Goal: Task Accomplishment & Management: Manage account settings

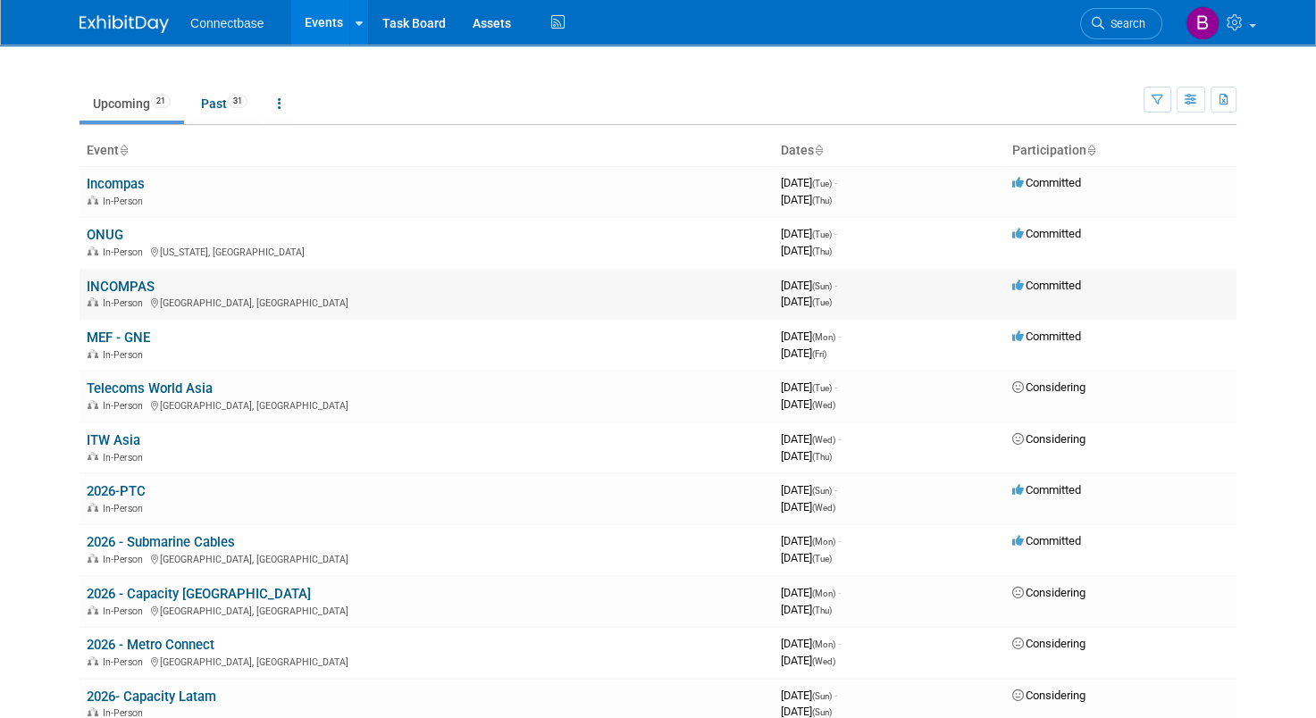
click at [95, 287] on link "INCOMPAS" at bounding box center [121, 287] width 68 height 16
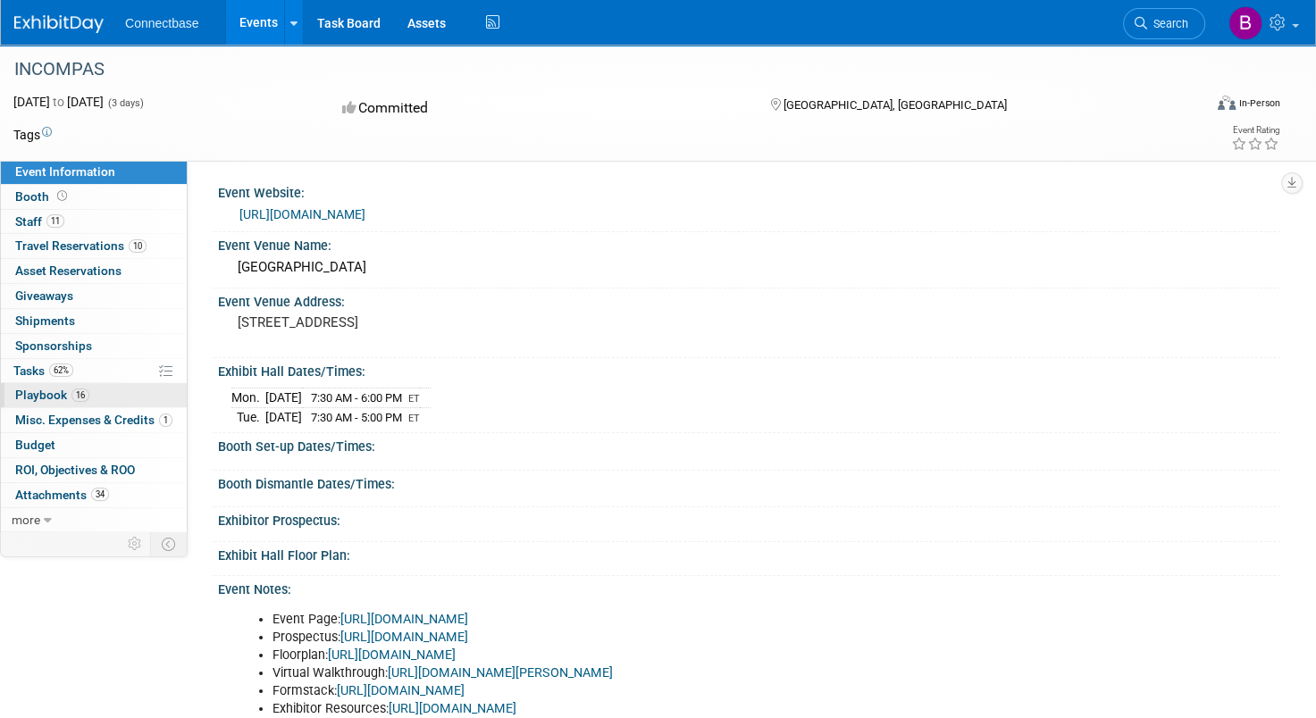
click at [41, 390] on span "Playbook 16" at bounding box center [52, 395] width 74 height 14
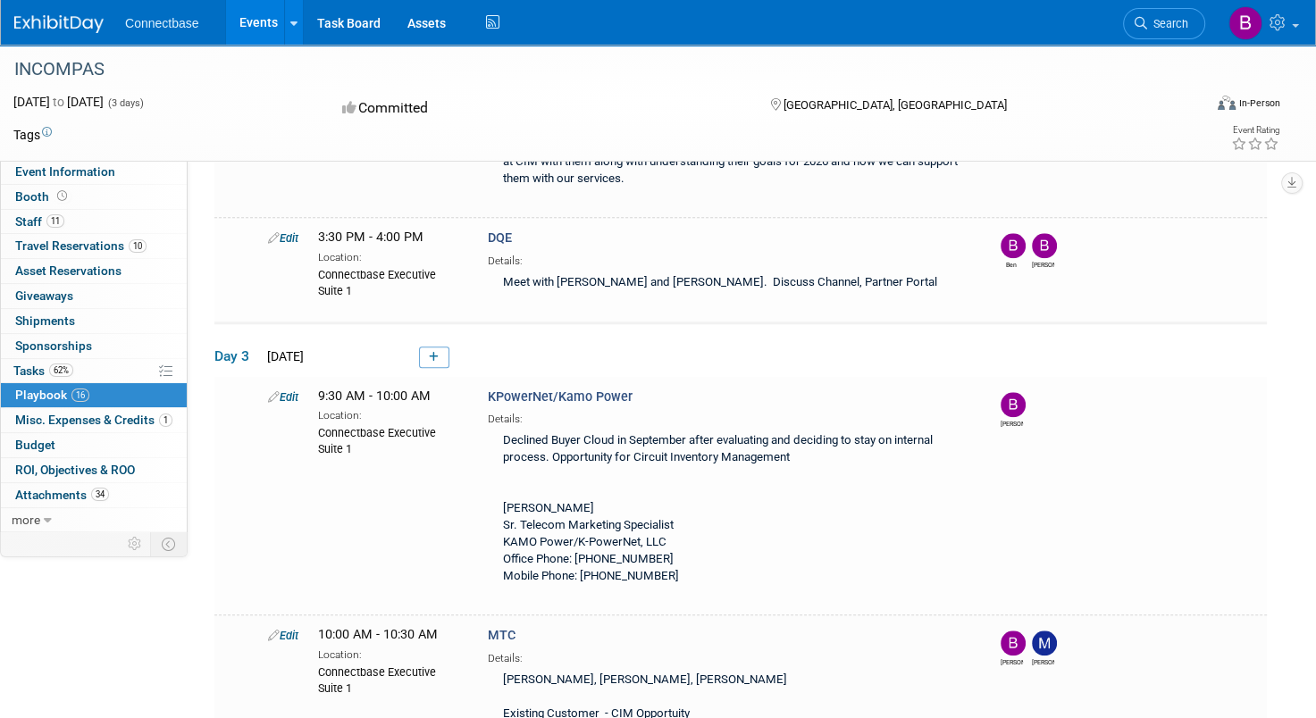
scroll to position [1718, 0]
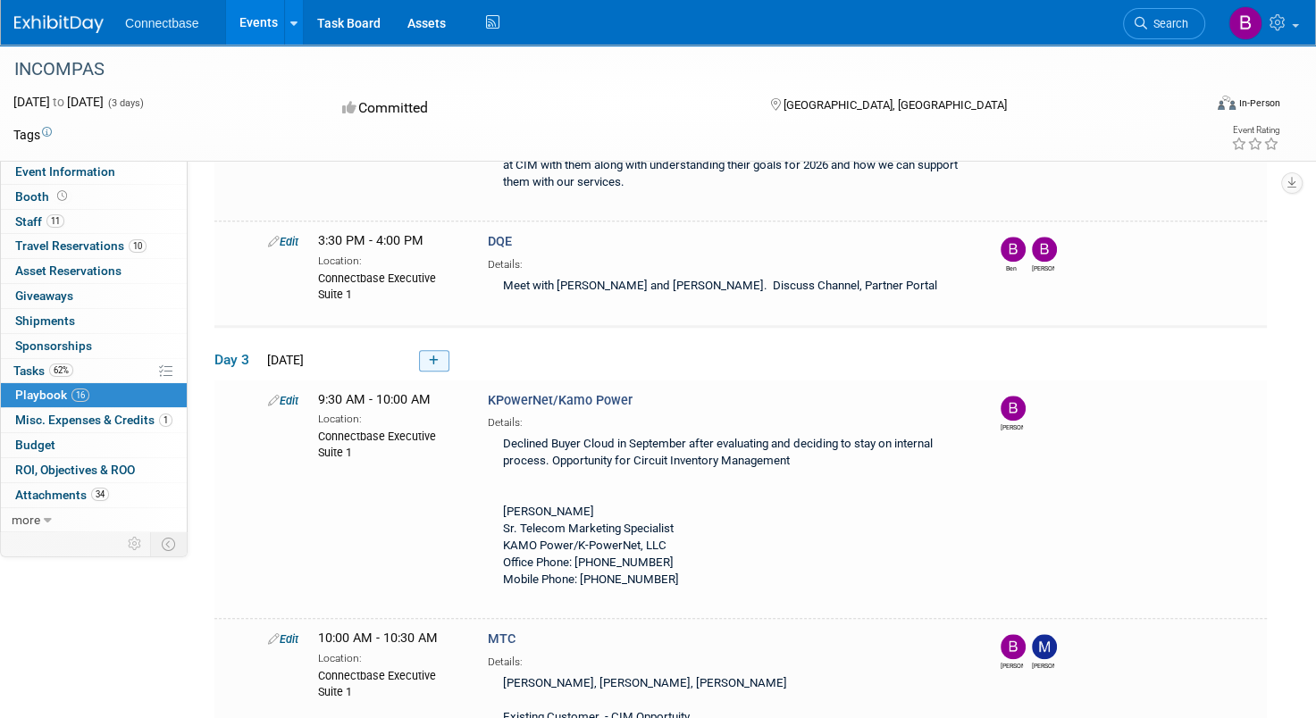
click at [436, 356] on icon at bounding box center [434, 361] width 10 height 11
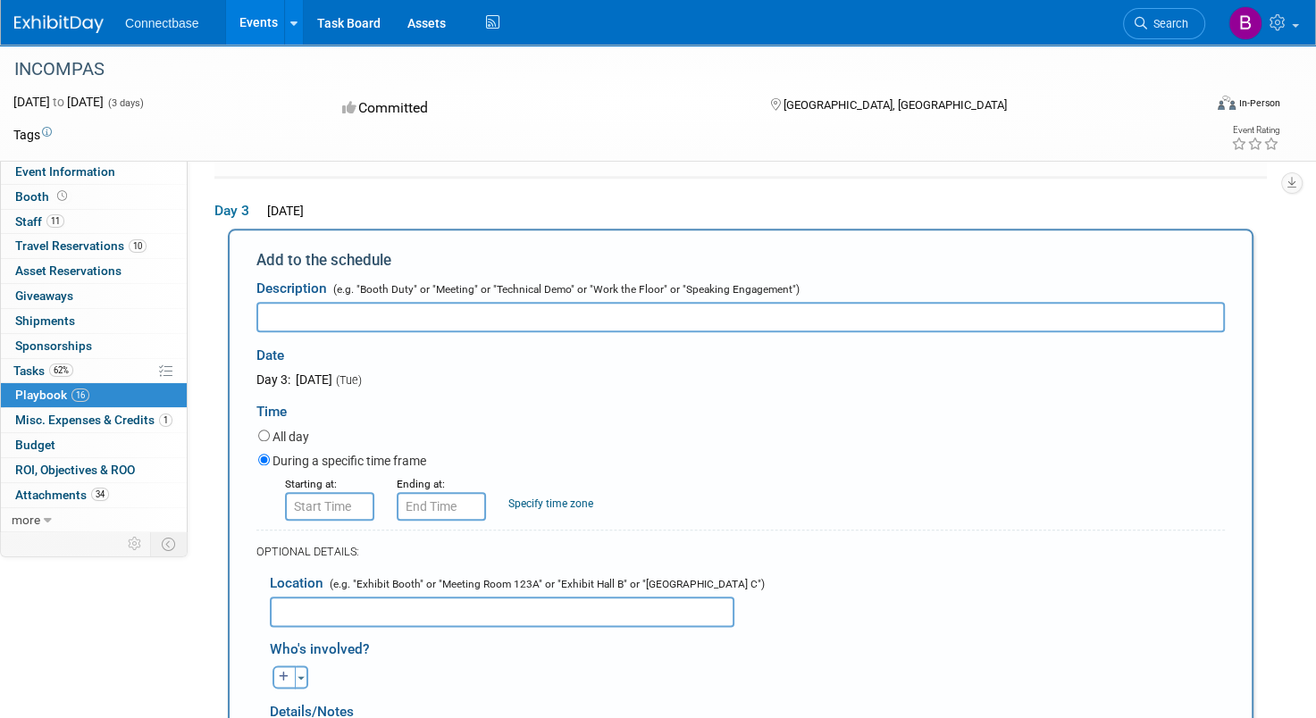
scroll to position [0, 0]
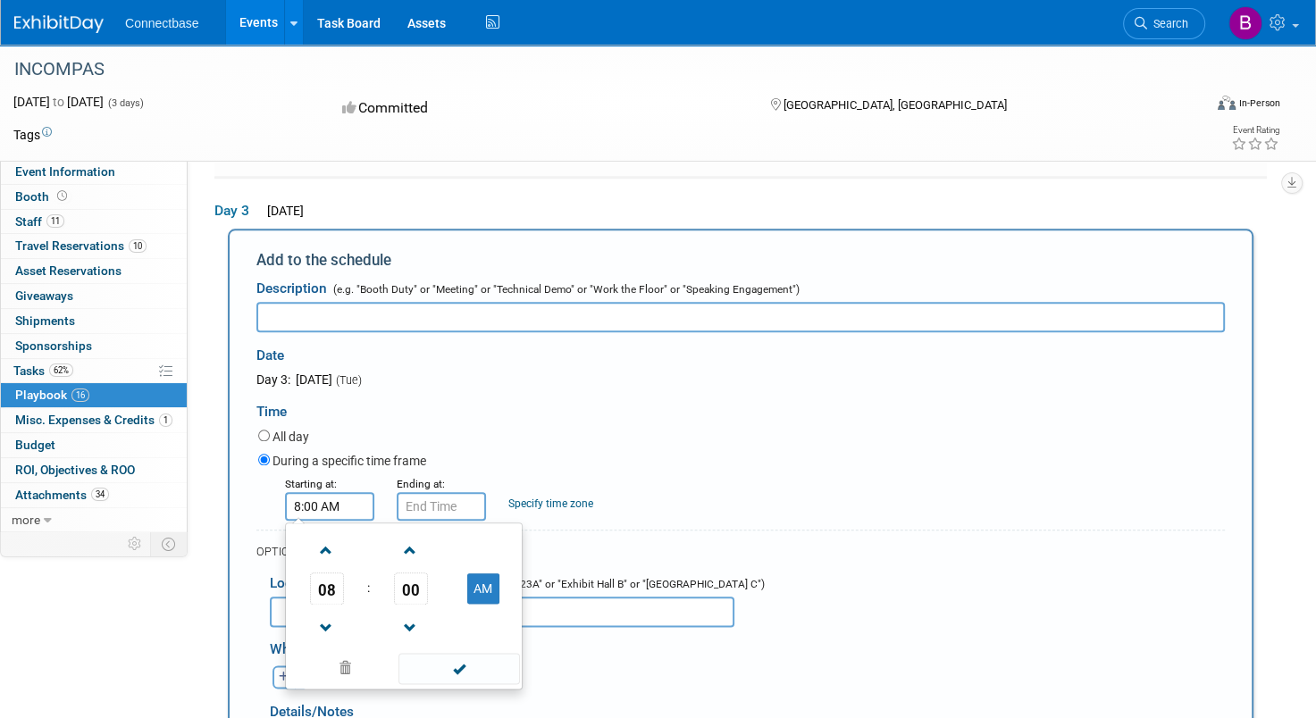
click at [318, 504] on input "8:00 AM" at bounding box center [329, 506] width 89 height 29
click at [322, 613] on span at bounding box center [326, 628] width 31 height 31
click at [321, 541] on span at bounding box center [326, 550] width 31 height 31
type input "9:00 AM"
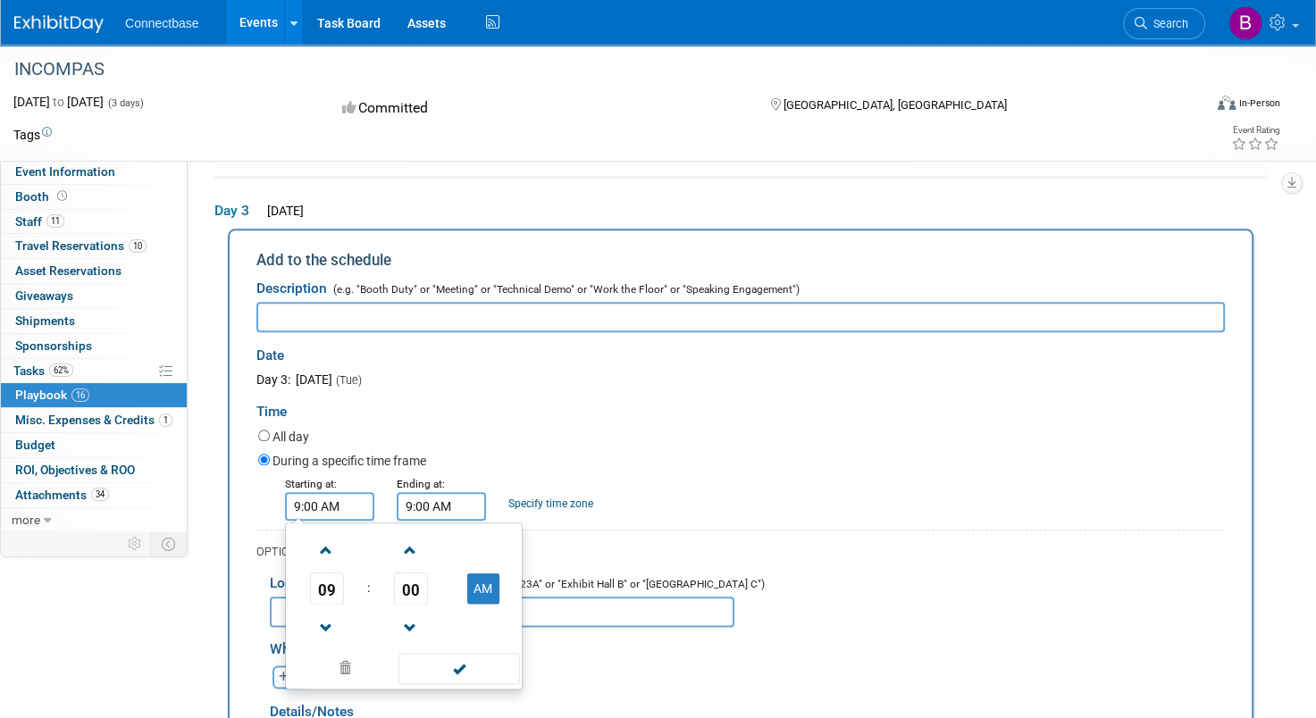
click at [422, 500] on input "9:00 AM" at bounding box center [441, 506] width 89 height 29
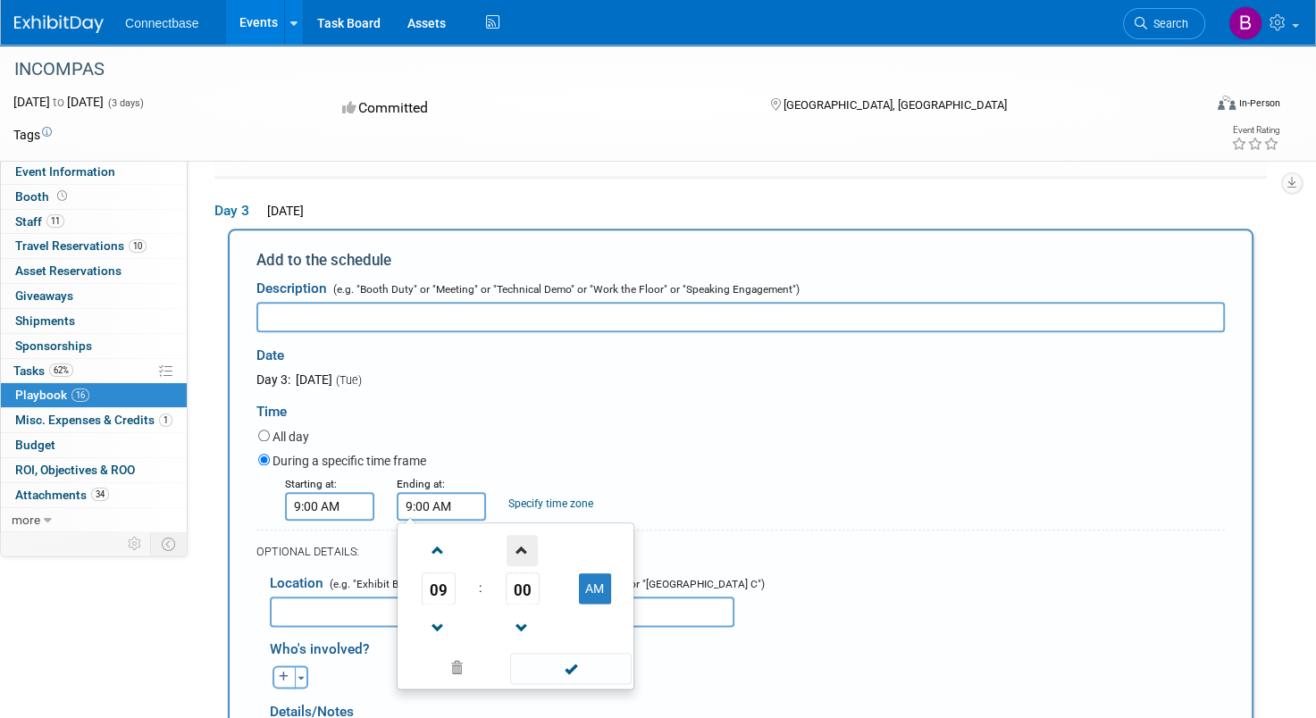
click at [517, 543] on span at bounding box center [522, 550] width 31 height 31
click at [529, 579] on span "04" at bounding box center [523, 589] width 34 height 32
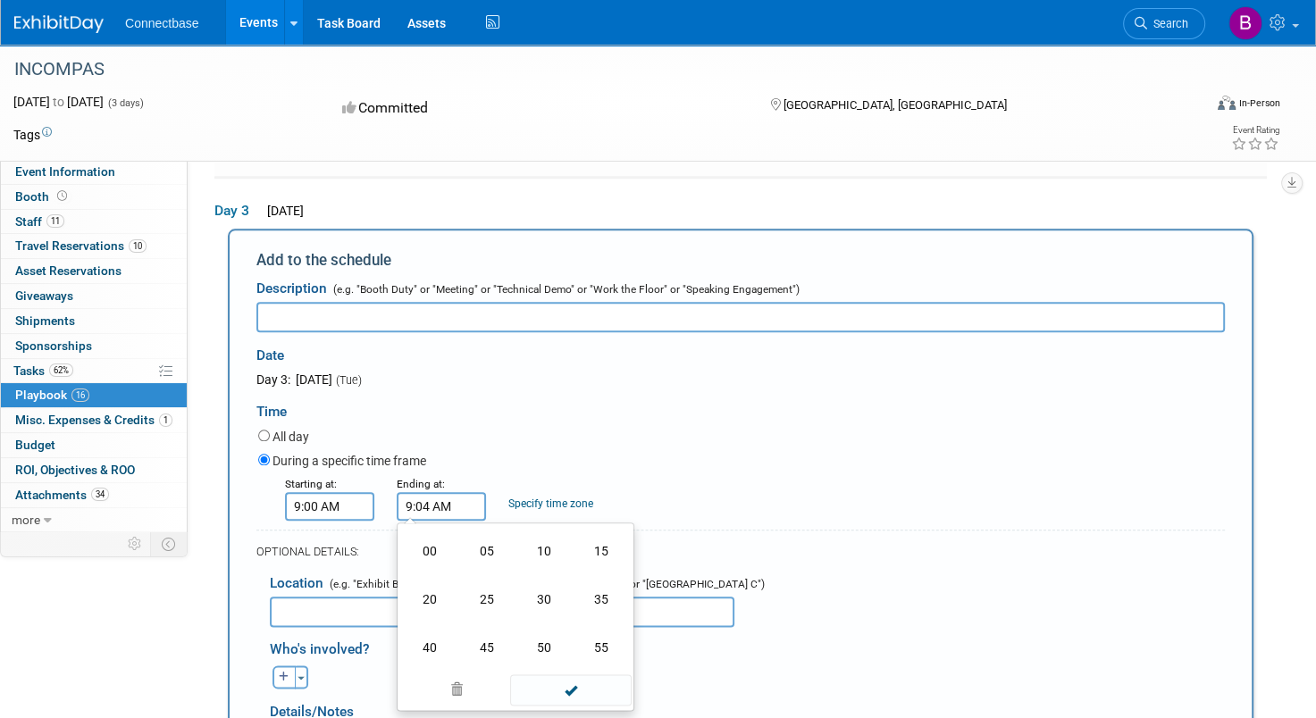
click at [529, 579] on td "30" at bounding box center [544, 599] width 57 height 48
type input "9:30 AM"
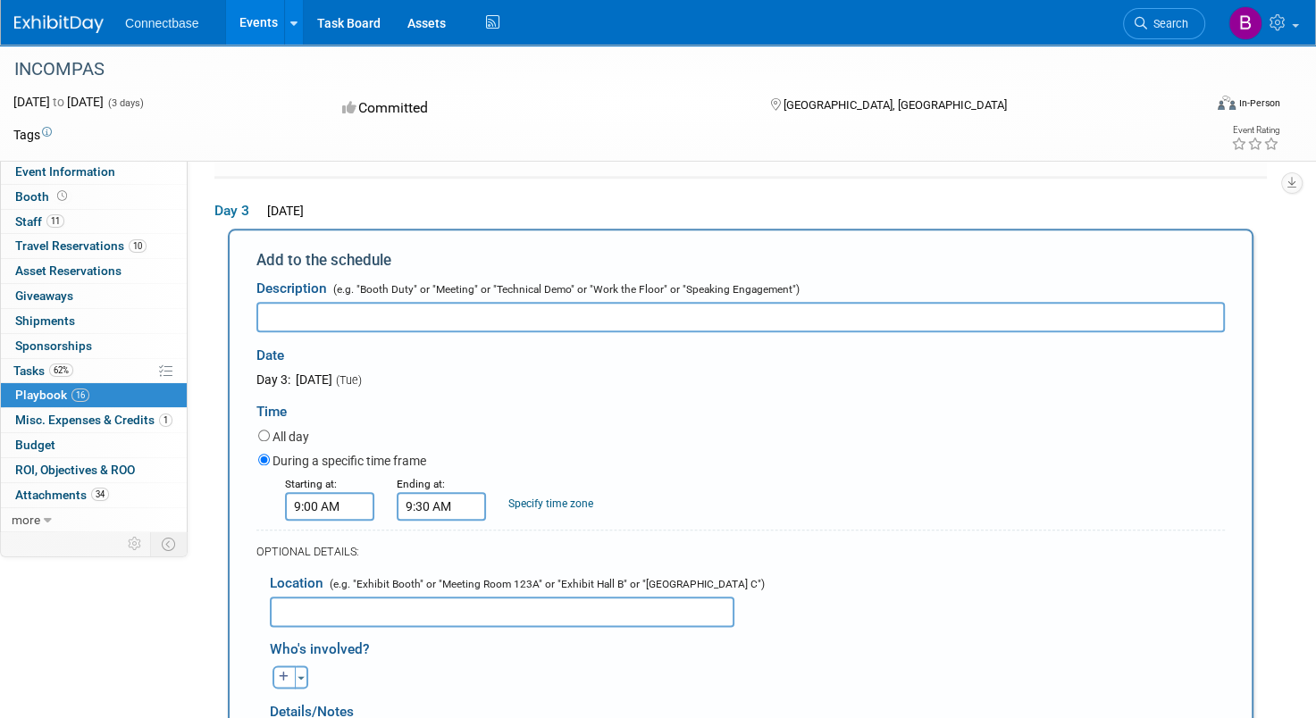
click at [501, 427] on div "All day" at bounding box center [741, 438] width 967 height 24
click at [390, 603] on input "text" at bounding box center [502, 612] width 465 height 30
type input "Room #2 (Specifics TBD)"
click at [283, 672] on icon "button" at bounding box center [284, 677] width 11 height 11
select select
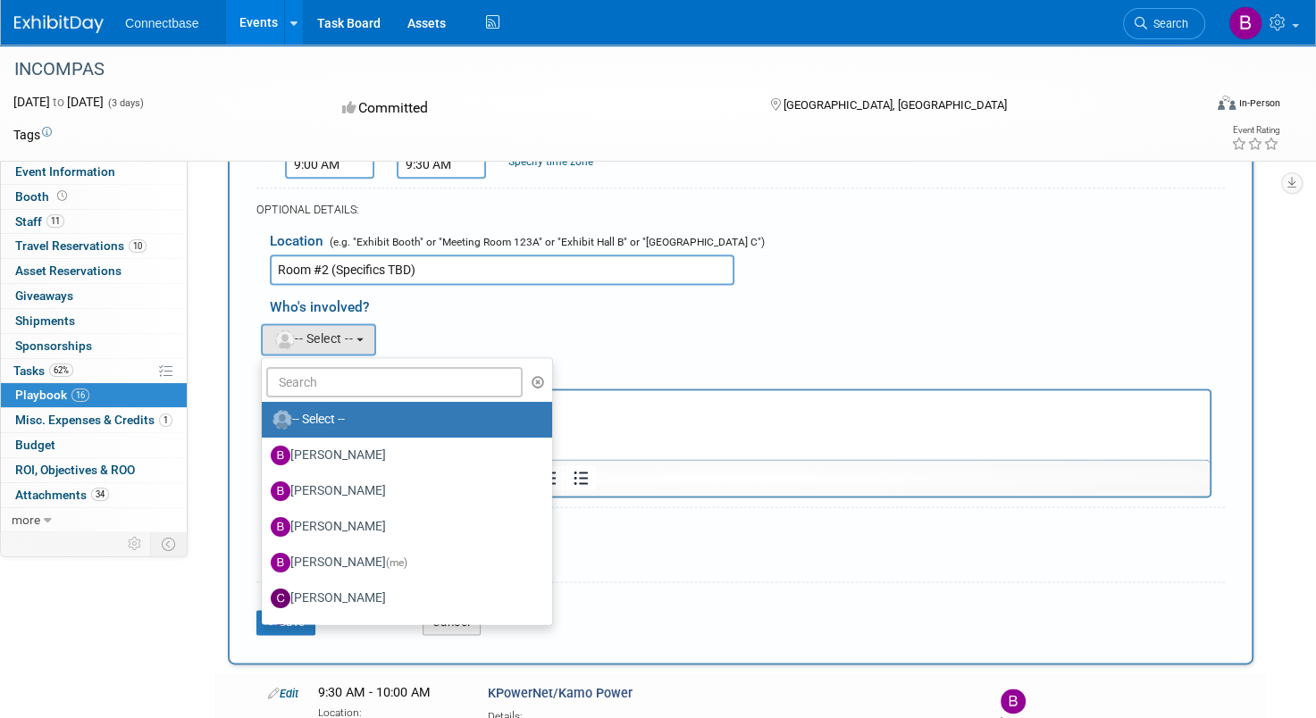
scroll to position [2237, 0]
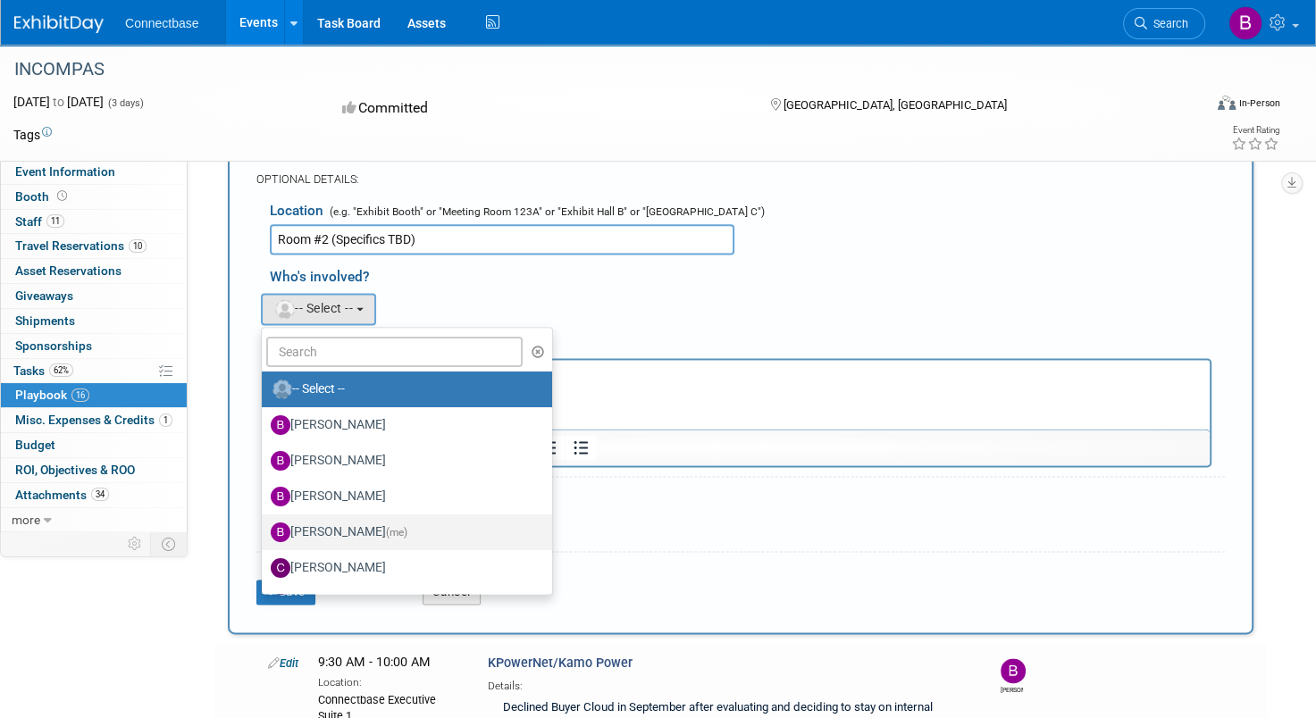
click at [361, 518] on label "Brian Maggiacomo (me)" at bounding box center [403, 532] width 264 height 29
click at [264, 525] on input "Brian Maggiacomo (me)" at bounding box center [259, 531] width 12 height 12
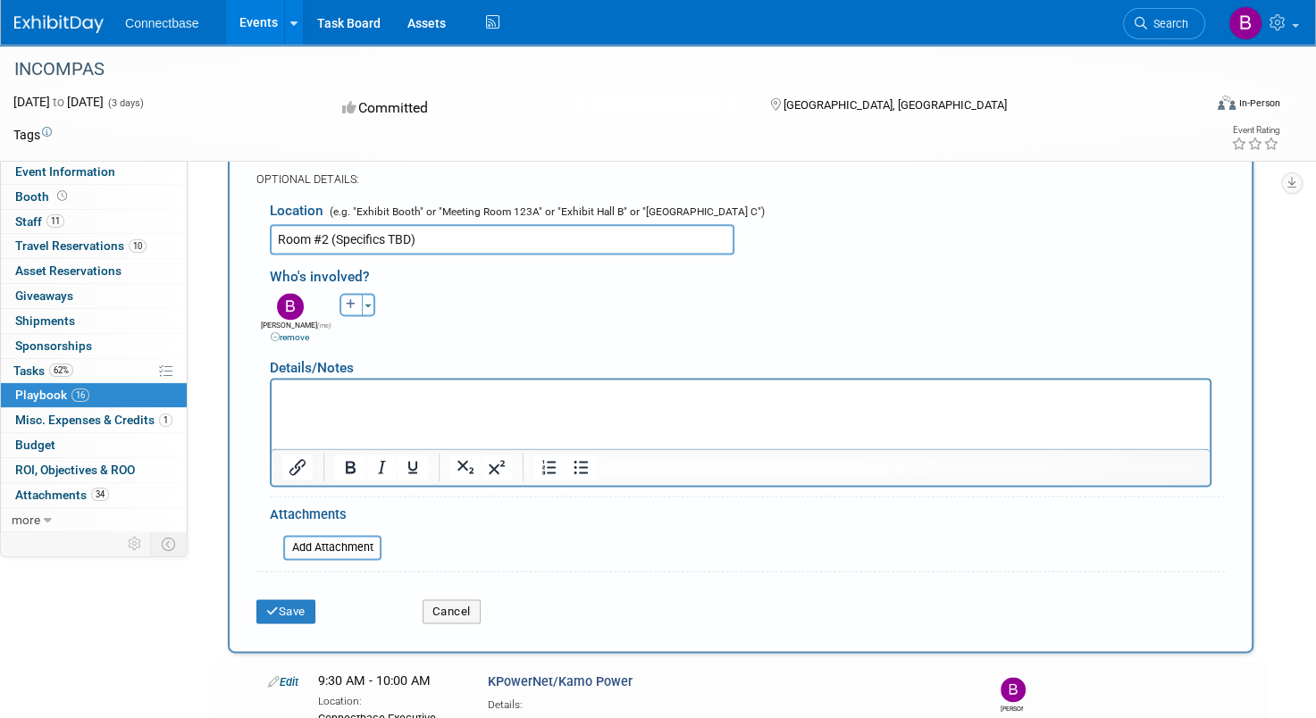
click at [310, 391] on p "Rich Text Area. Press ALT-0 for help." at bounding box center [741, 395] width 918 height 18
click at [264, 600] on button "Save" at bounding box center [285, 612] width 59 height 25
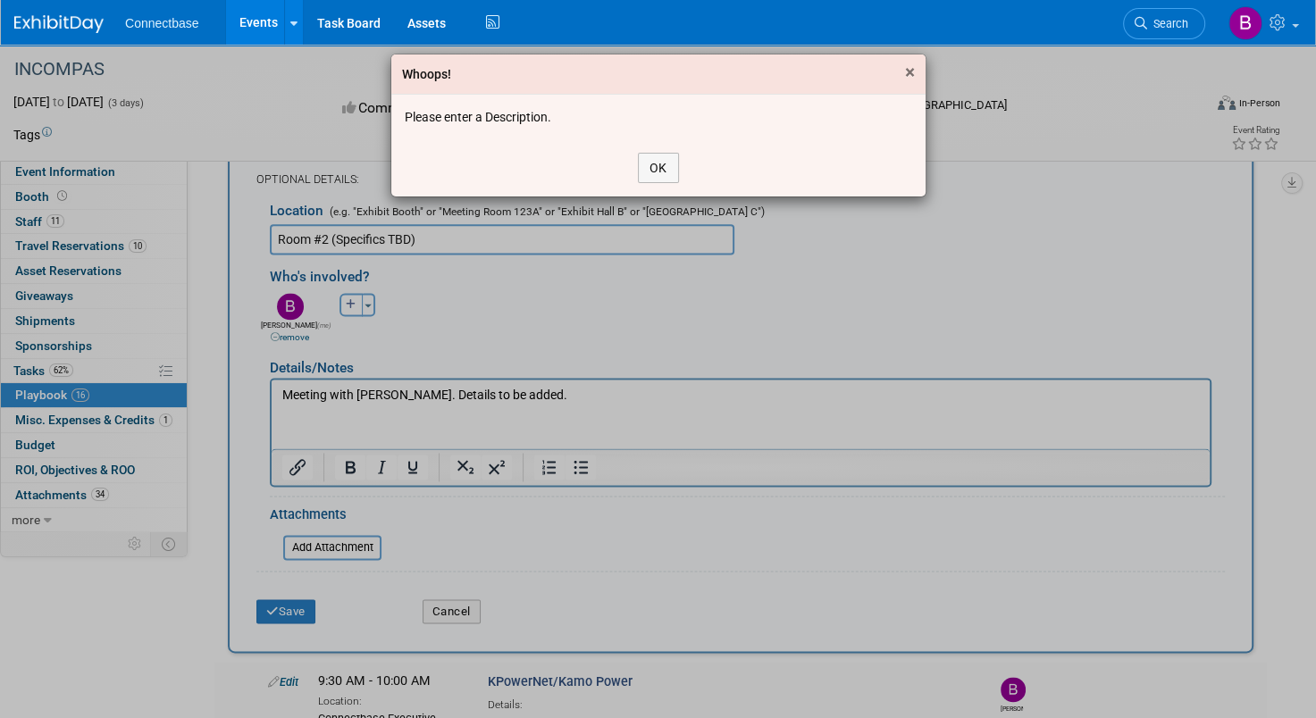
click at [914, 71] on span "×" at bounding box center [910, 72] width 10 height 21
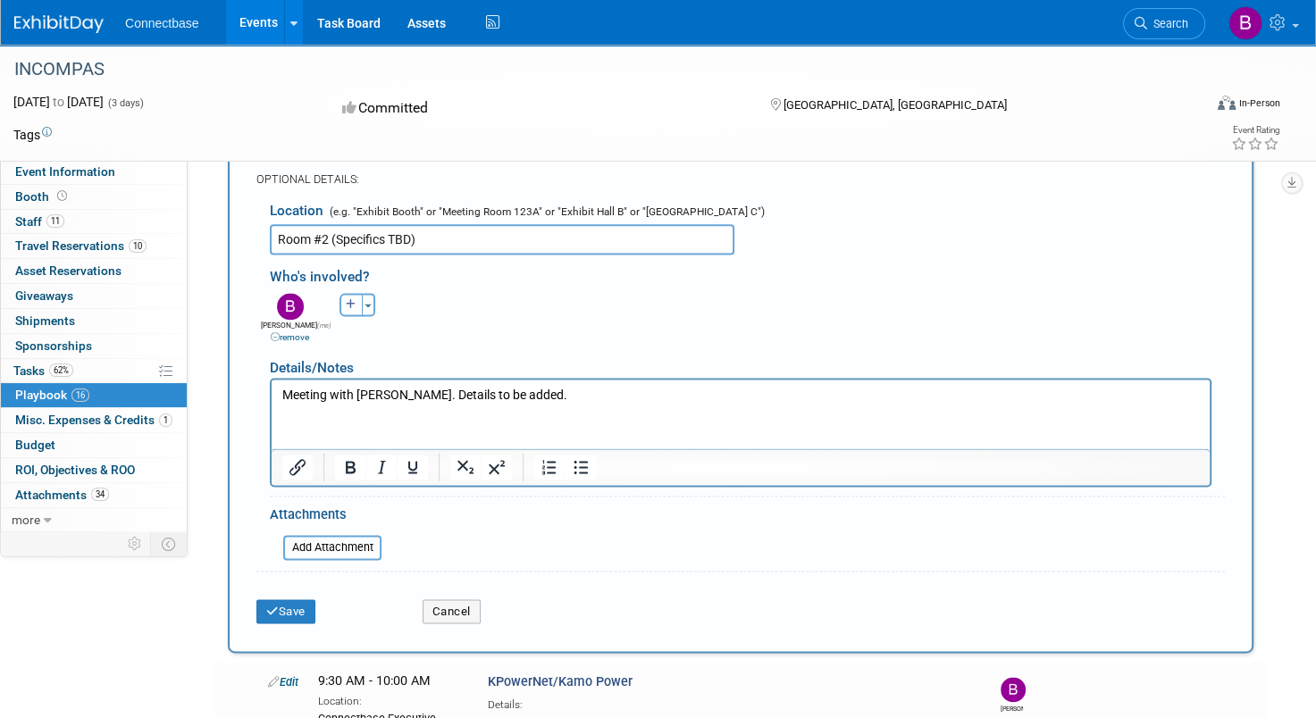
click at [436, 399] on p "Meeting with Jerry Kaufman. Details to be added." at bounding box center [741, 395] width 918 height 18
click at [293, 600] on button "Save" at bounding box center [285, 612] width 59 height 25
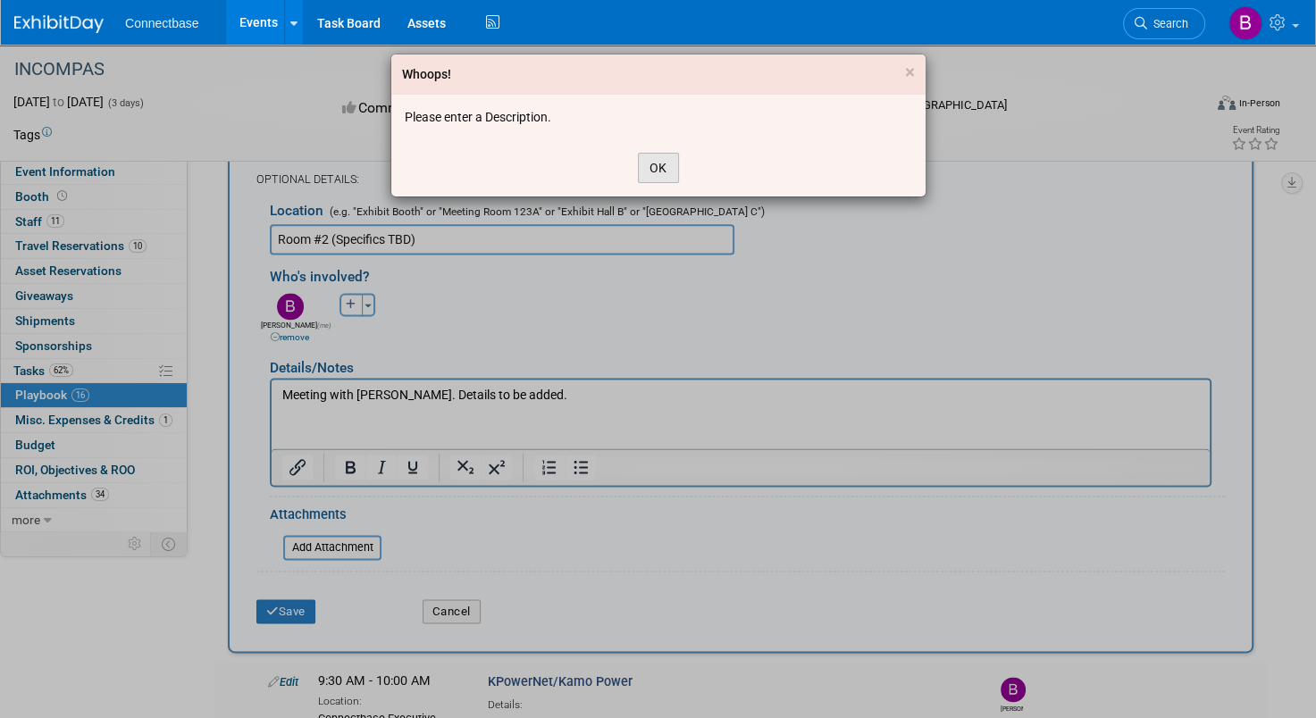
click at [650, 164] on button "OK" at bounding box center [658, 168] width 41 height 30
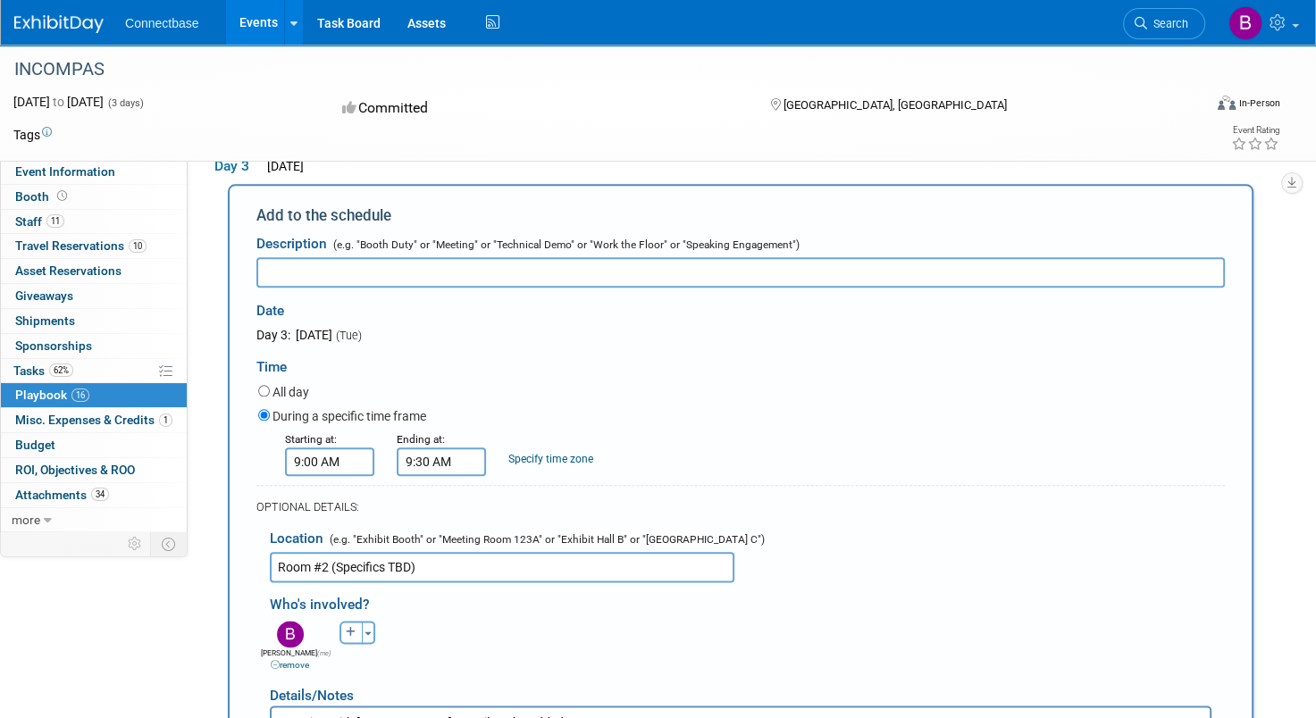
scroll to position [1917, 0]
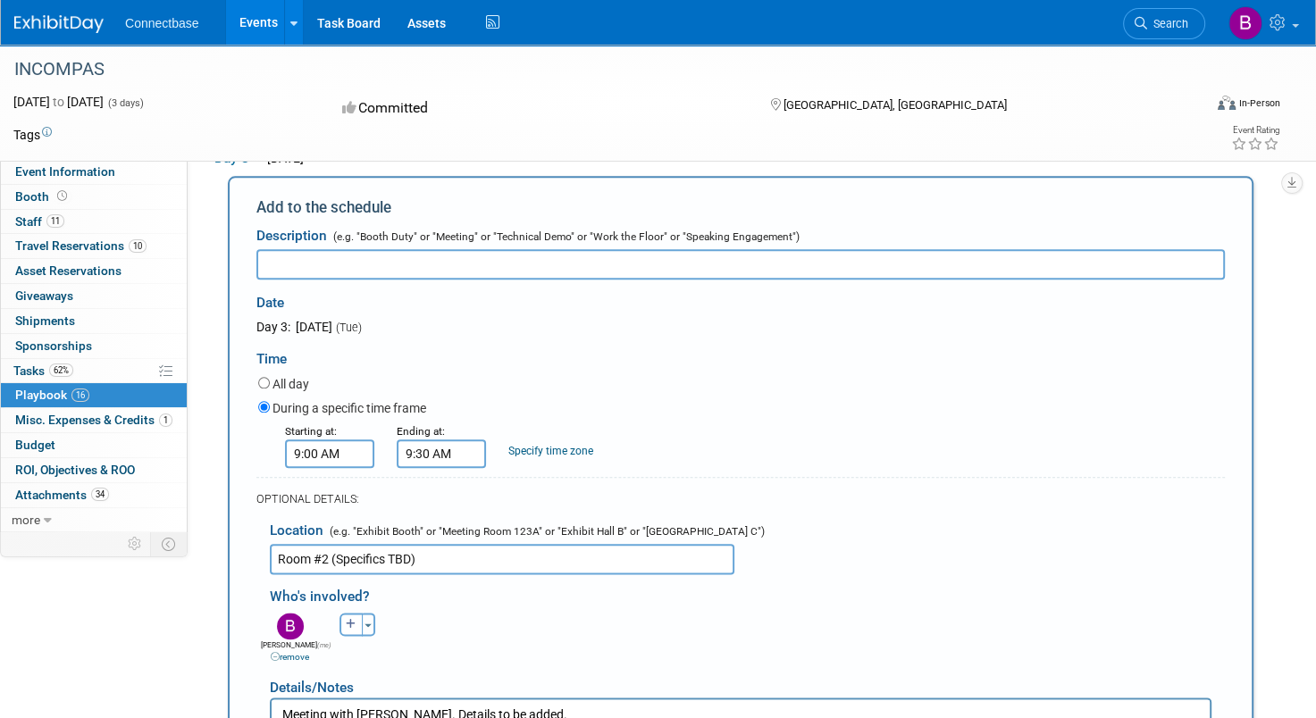
click at [502, 256] on input "text" at bounding box center [740, 264] width 969 height 30
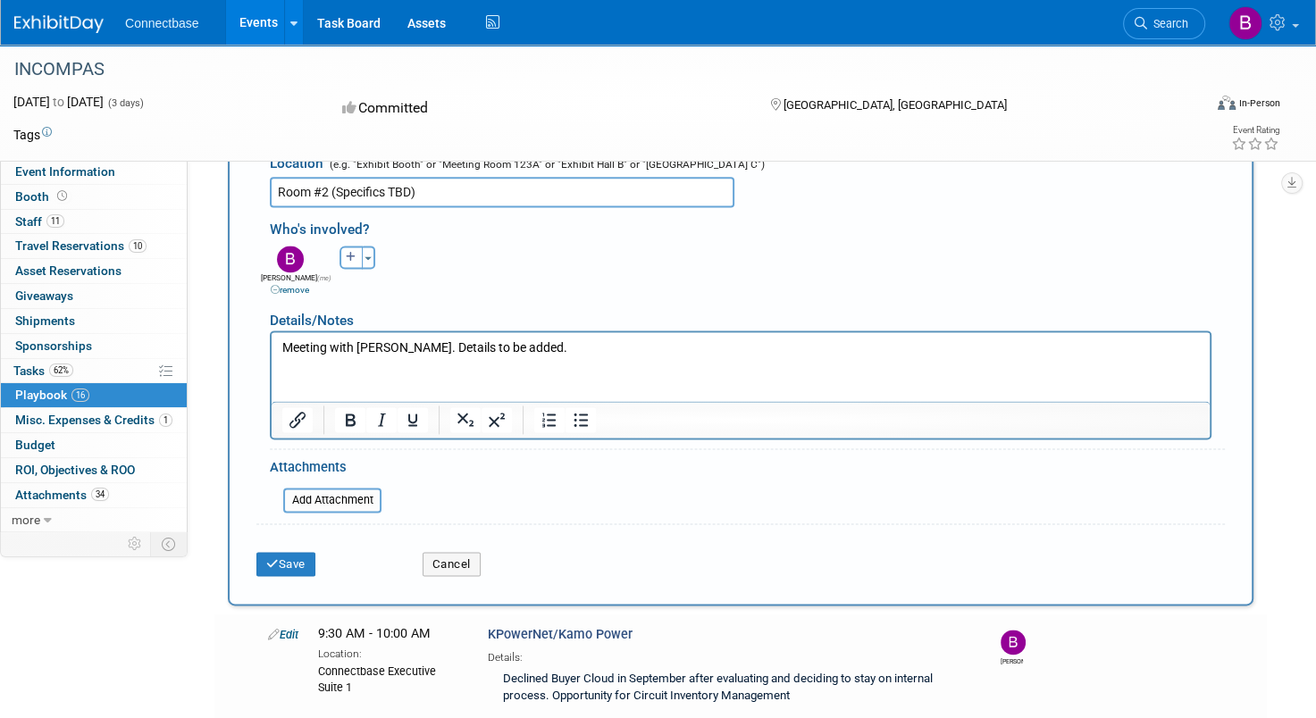
scroll to position [2331, 0]
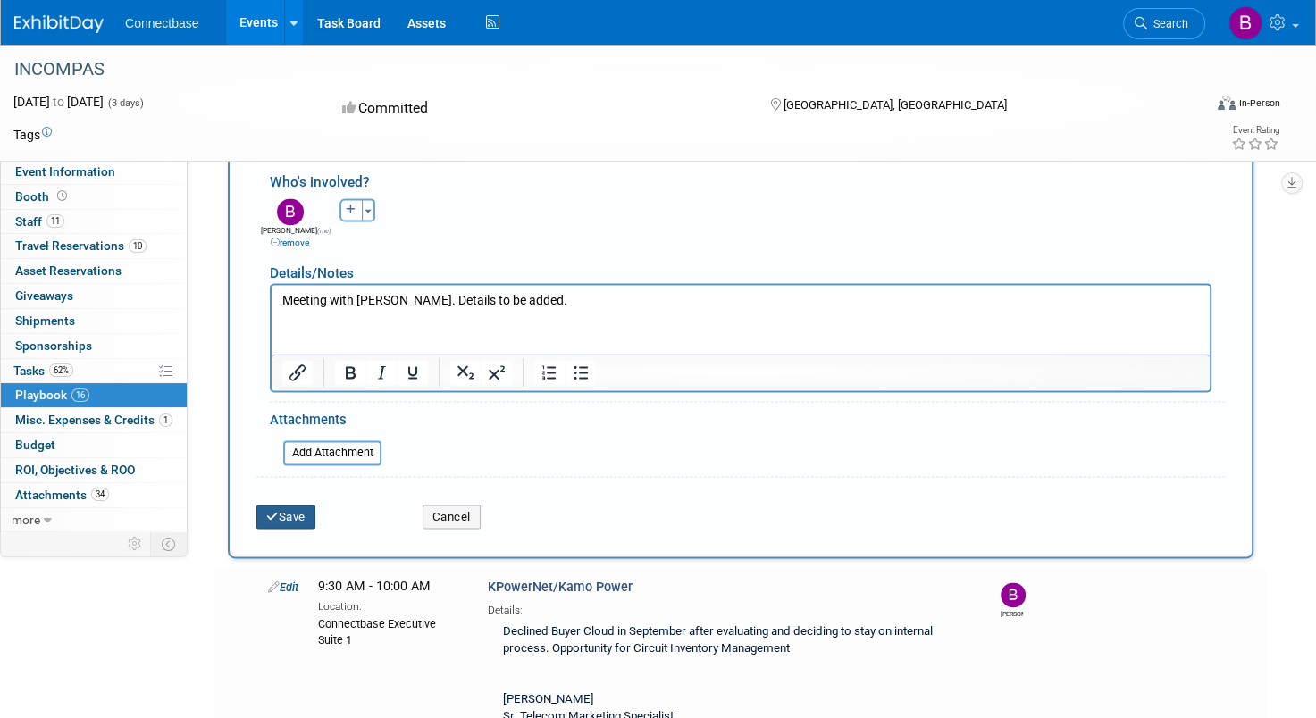
type input "KFN"
click at [279, 505] on button "Save" at bounding box center [285, 517] width 59 height 25
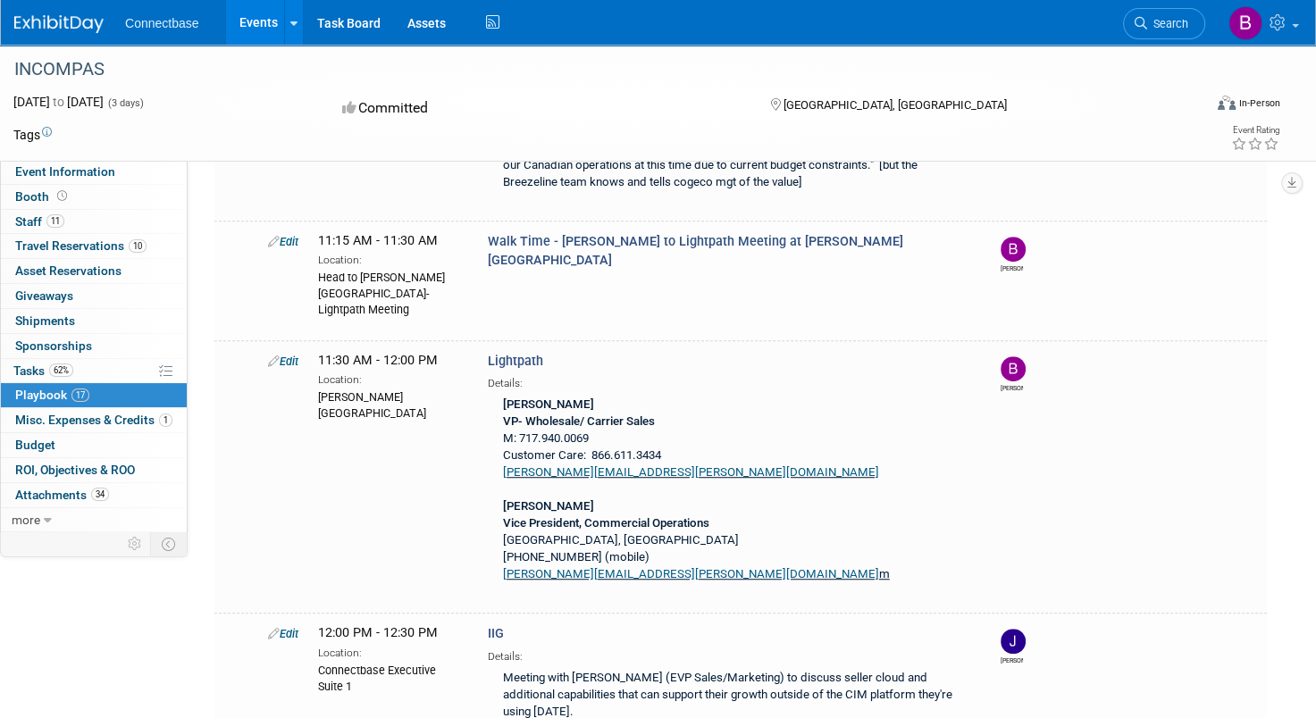
scroll to position [1225, 0]
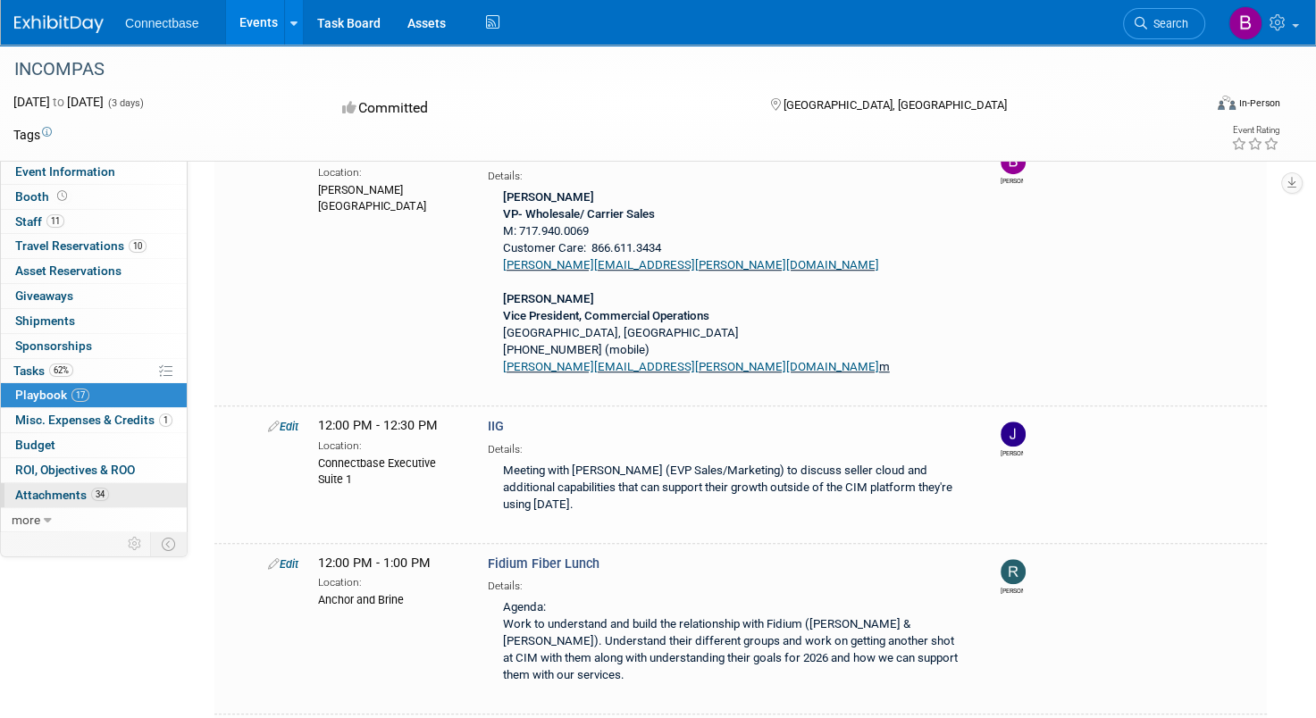
click at [54, 493] on span "Attachments 34" at bounding box center [62, 495] width 94 height 14
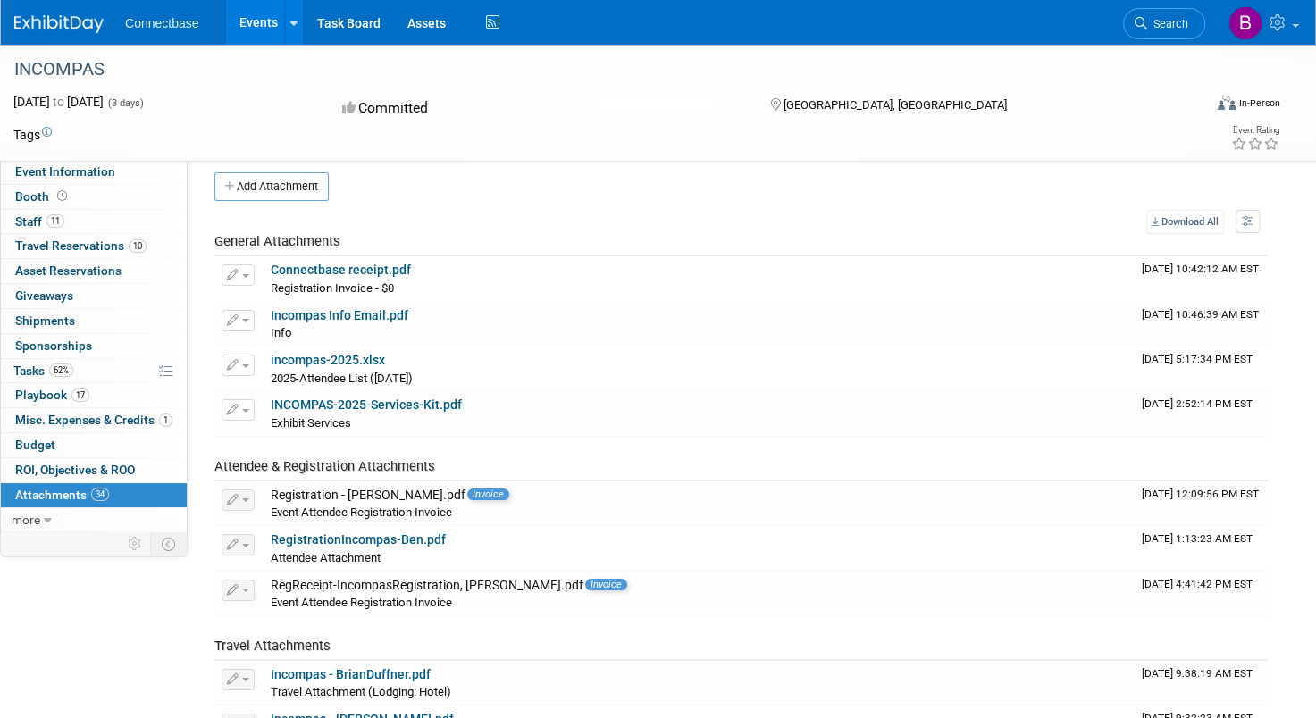
scroll to position [0, 0]
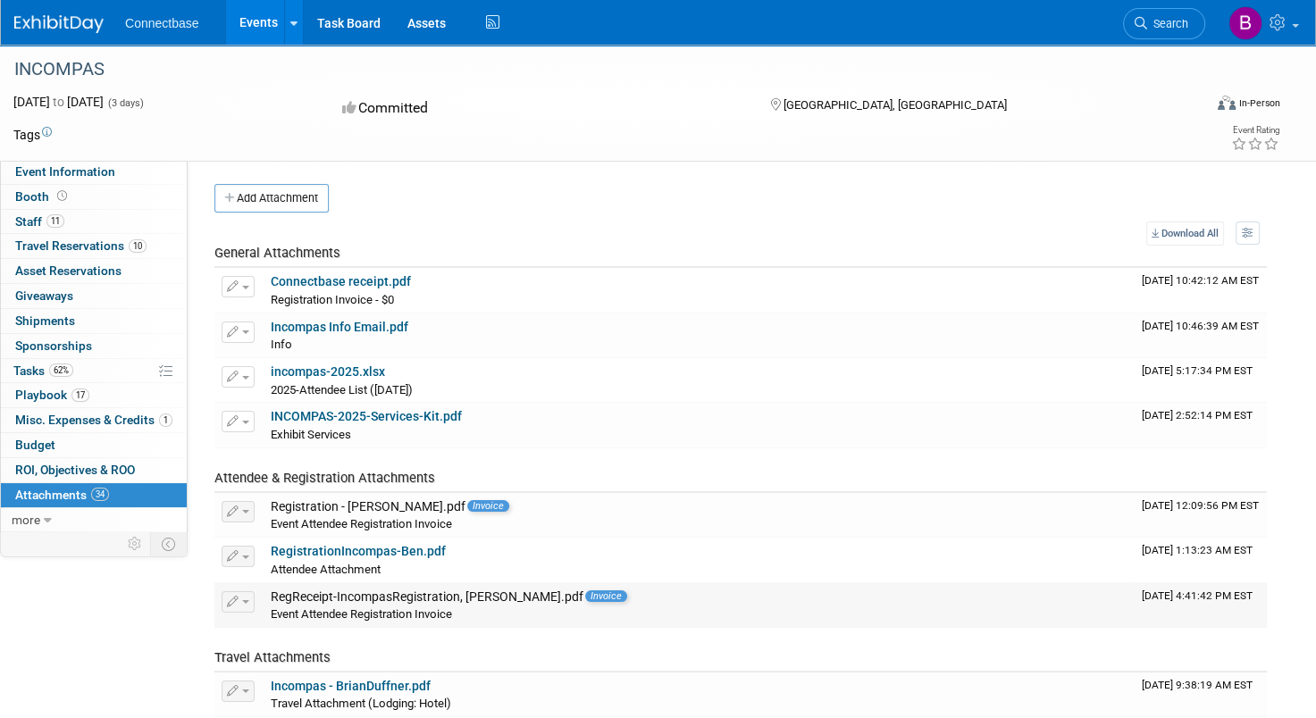
click at [432, 600] on div "RegReceipt-IncompasRegistration, Shivani.pdf Invoice" at bounding box center [699, 598] width 857 height 16
click at [585, 595] on span "Invoice" at bounding box center [606, 597] width 42 height 12
